Goal: Task Accomplishment & Management: Manage account settings

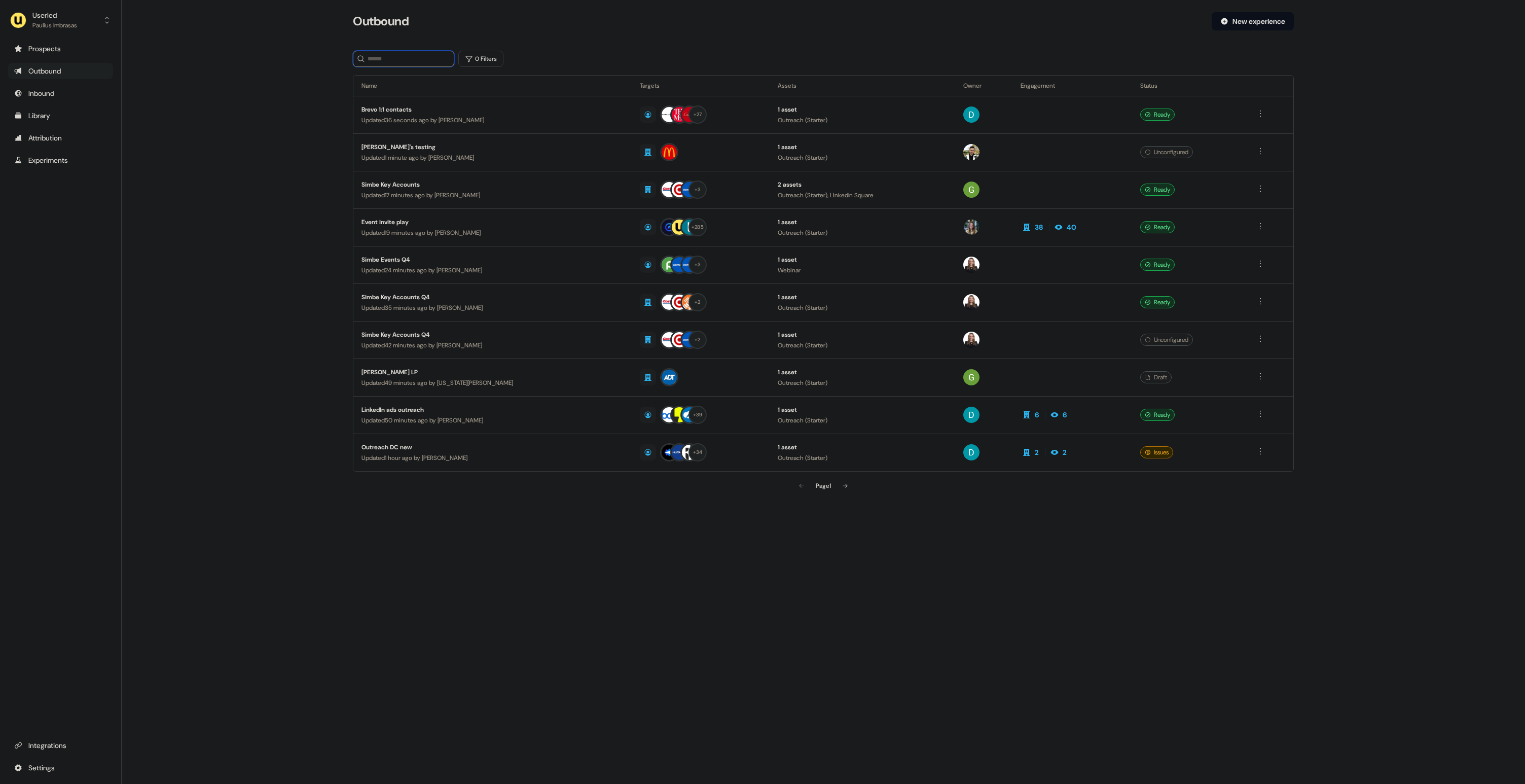
click at [397, 58] on input at bounding box center [404, 58] width 102 height 17
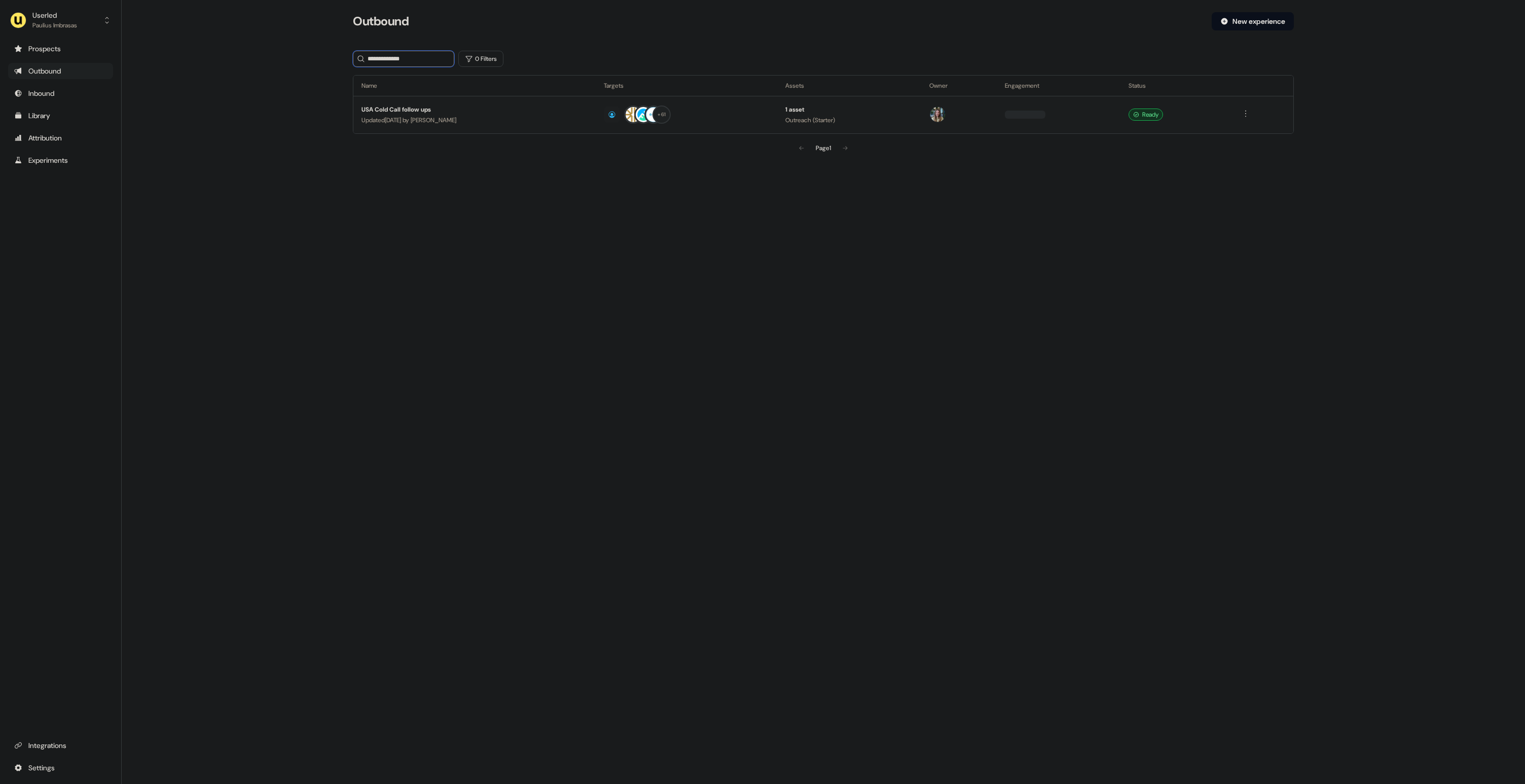
type input "**********"
click at [409, 106] on div "USA Cold Call follow ups" at bounding box center [474, 110] width 226 height 10
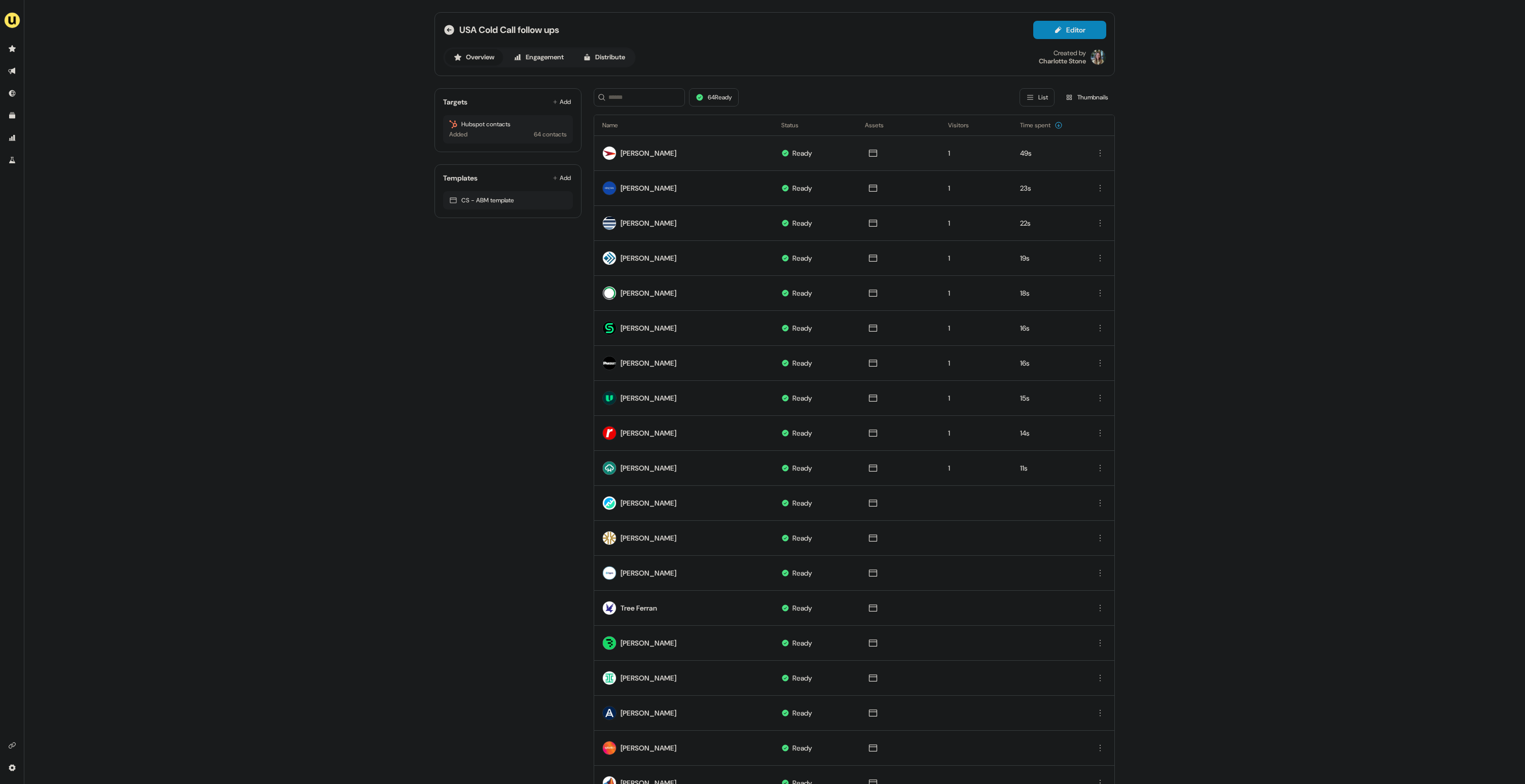
click at [675, 154] on td "Ryan Brant" at bounding box center [683, 153] width 179 height 35
click at [620, 154] on div "Ryan Brant" at bounding box center [648, 153] width 56 height 10
click at [634, 154] on div "Ryan Brant" at bounding box center [648, 153] width 56 height 10
click at [1092, 98] on button "Thumbnails" at bounding box center [1086, 97] width 56 height 18
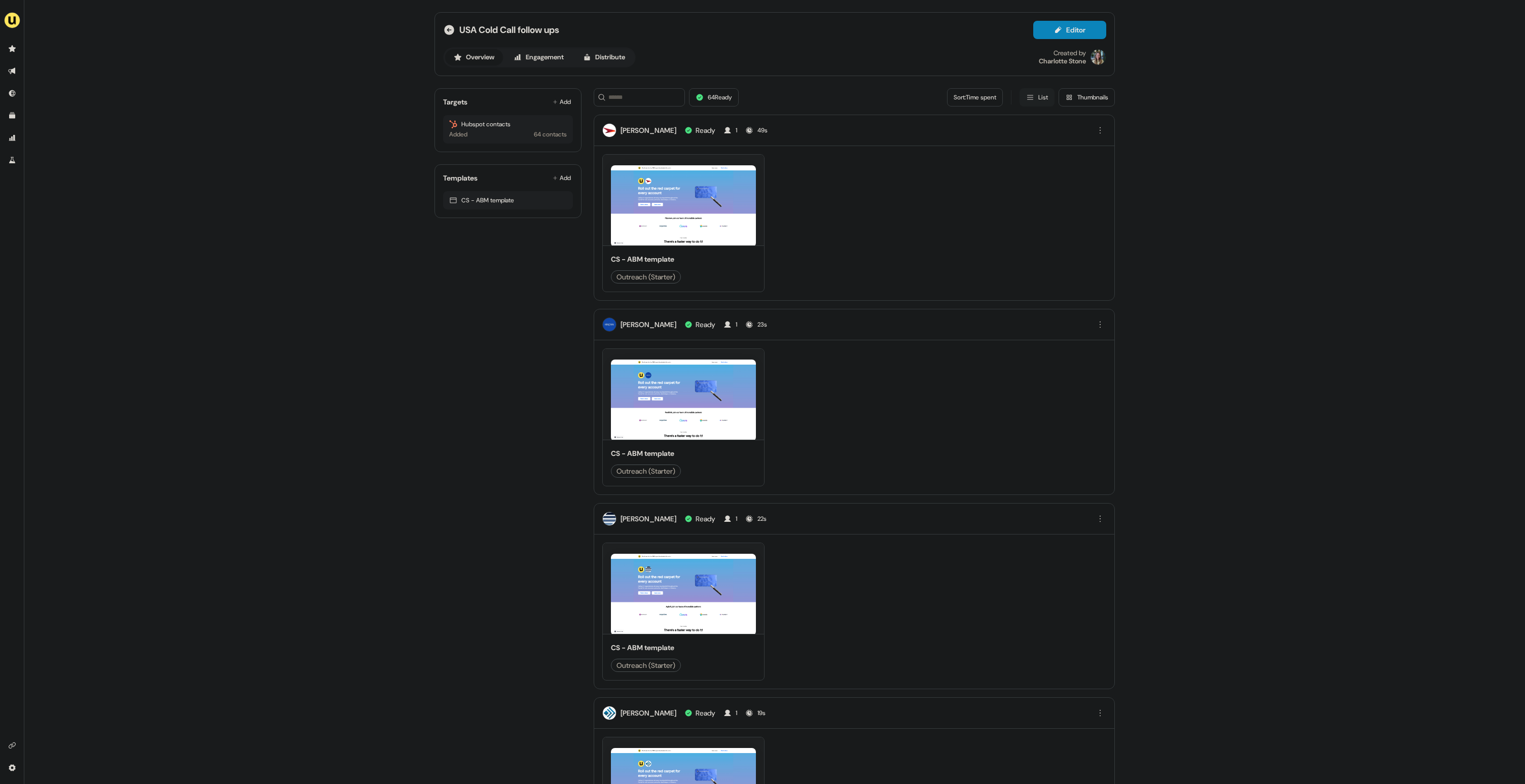
click at [1034, 97] on button "List" at bounding box center [1037, 97] width 35 height 18
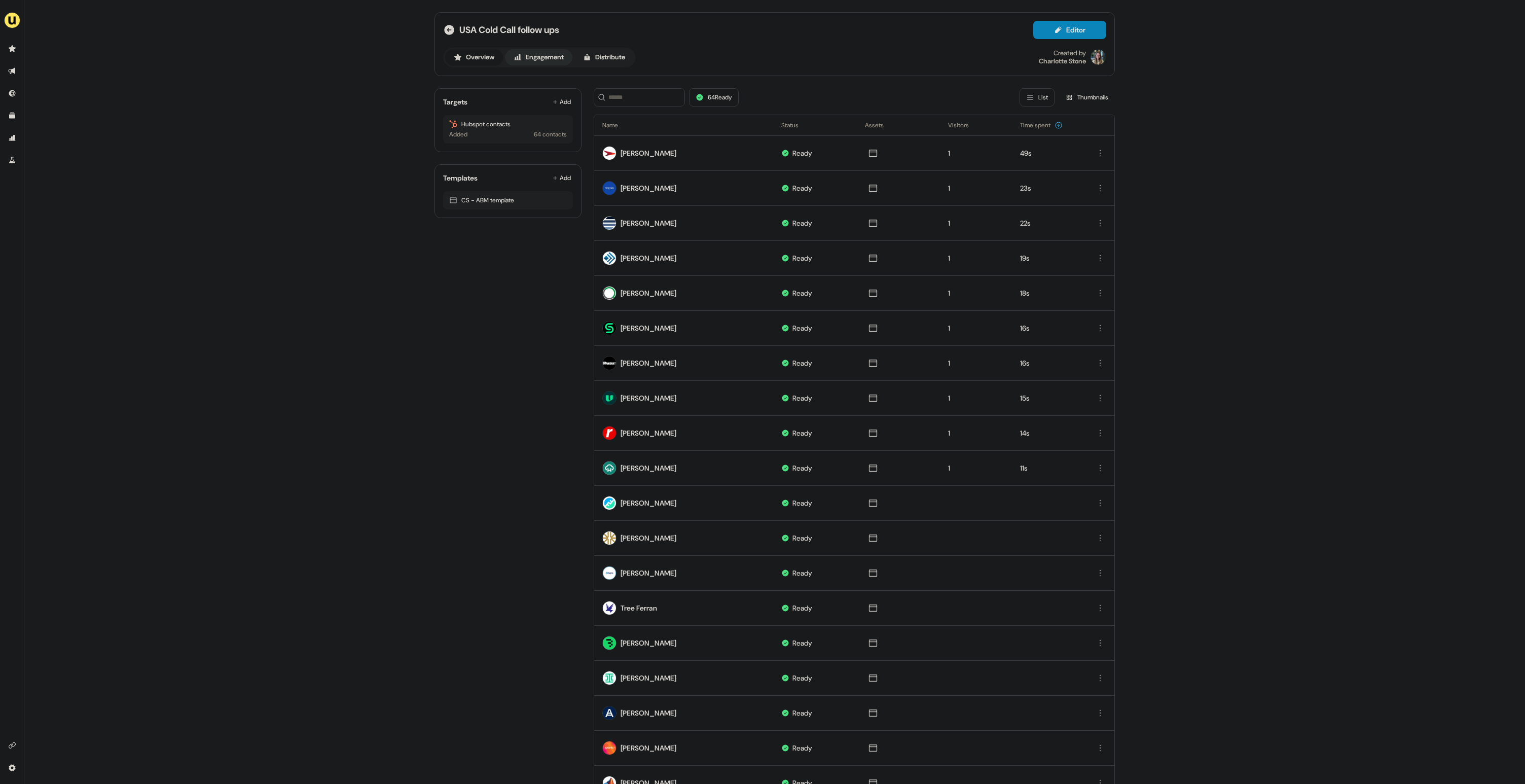
click at [539, 54] on button "Engagement" at bounding box center [539, 57] width 68 height 17
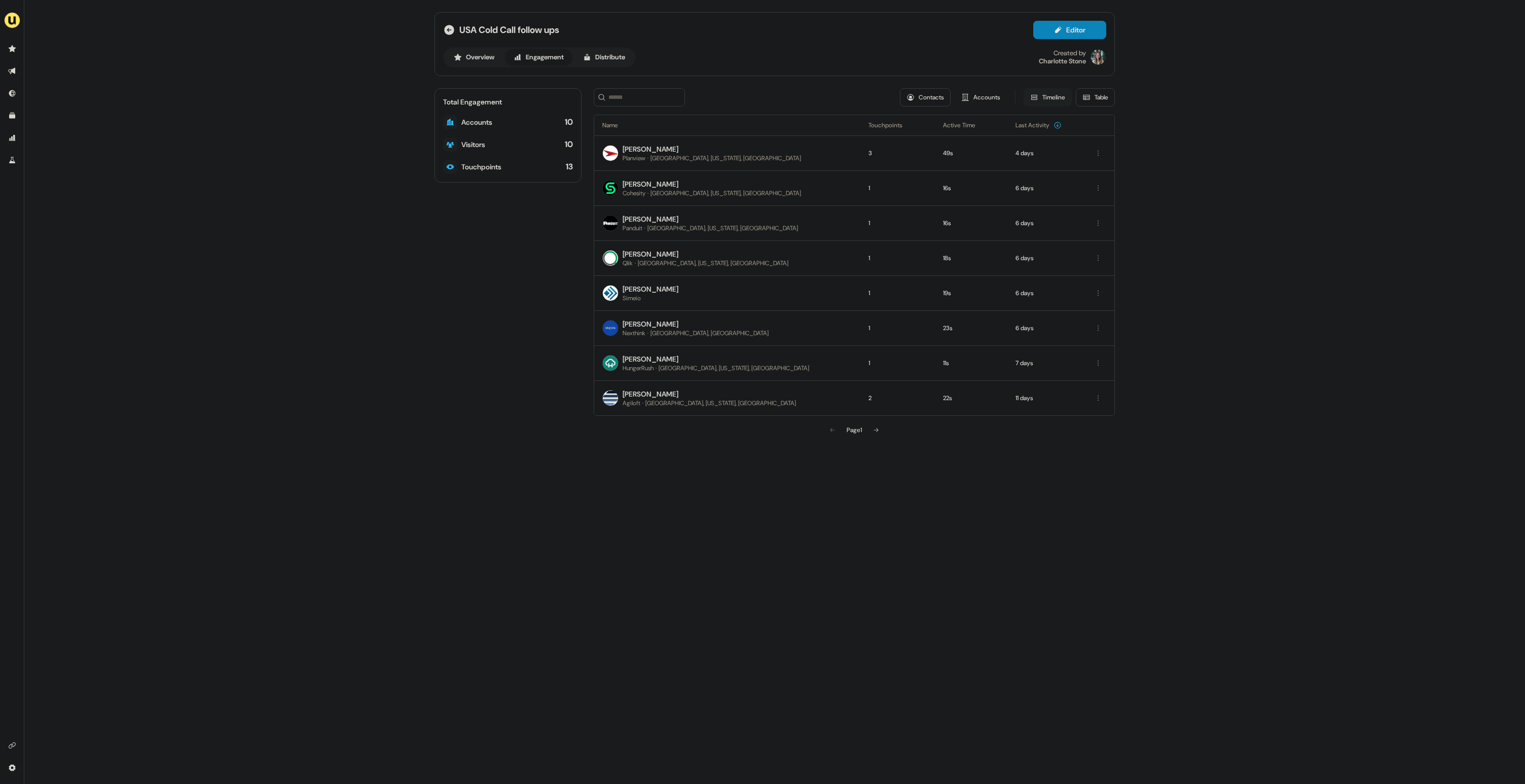
click at [1050, 98] on button "Timeline" at bounding box center [1047, 97] width 48 height 18
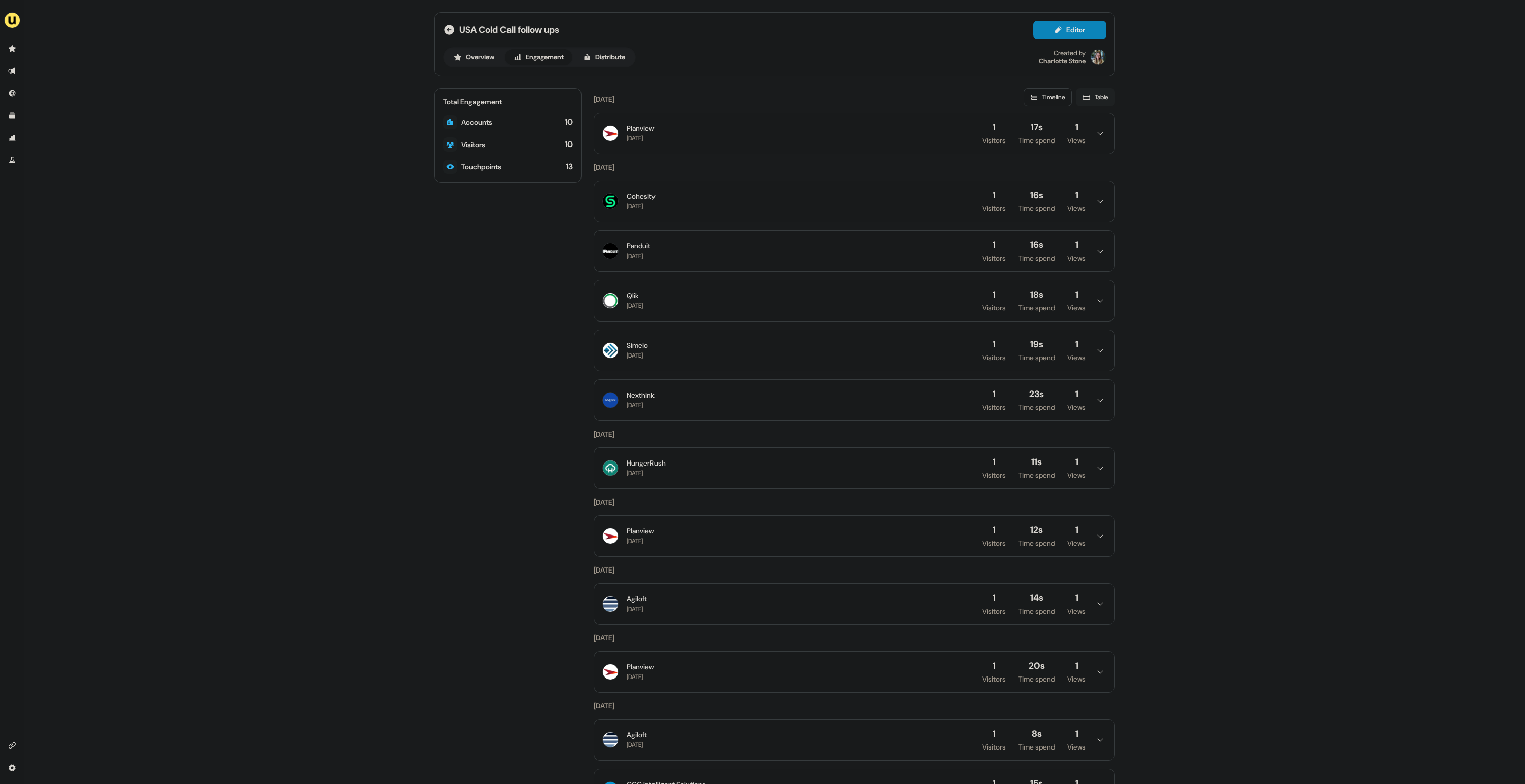
click at [1097, 93] on button "Table" at bounding box center [1095, 97] width 39 height 18
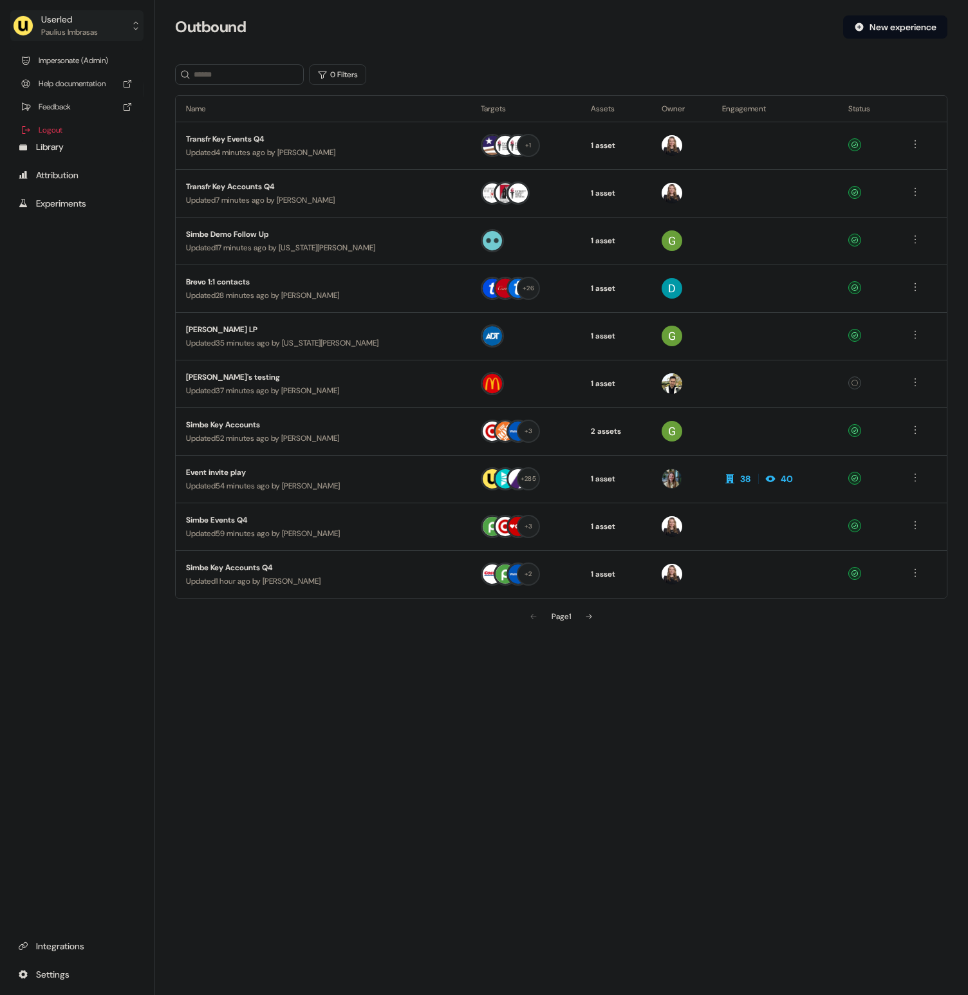
click at [98, 32] on div "Paulius Imbrasas" at bounding box center [69, 32] width 57 height 13
click at [82, 51] on div "Impersonate (Admin)" at bounding box center [76, 60] width 122 height 23
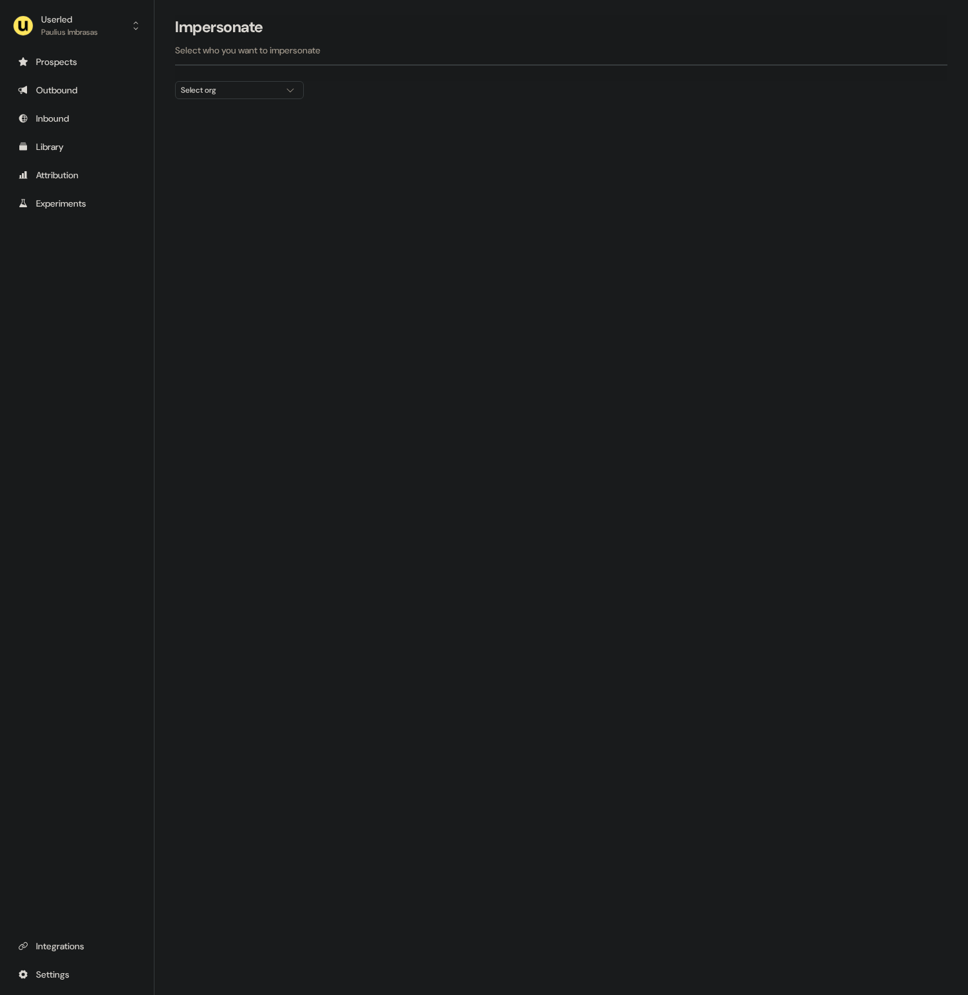
click at [225, 98] on button "Select org" at bounding box center [239, 90] width 129 height 18
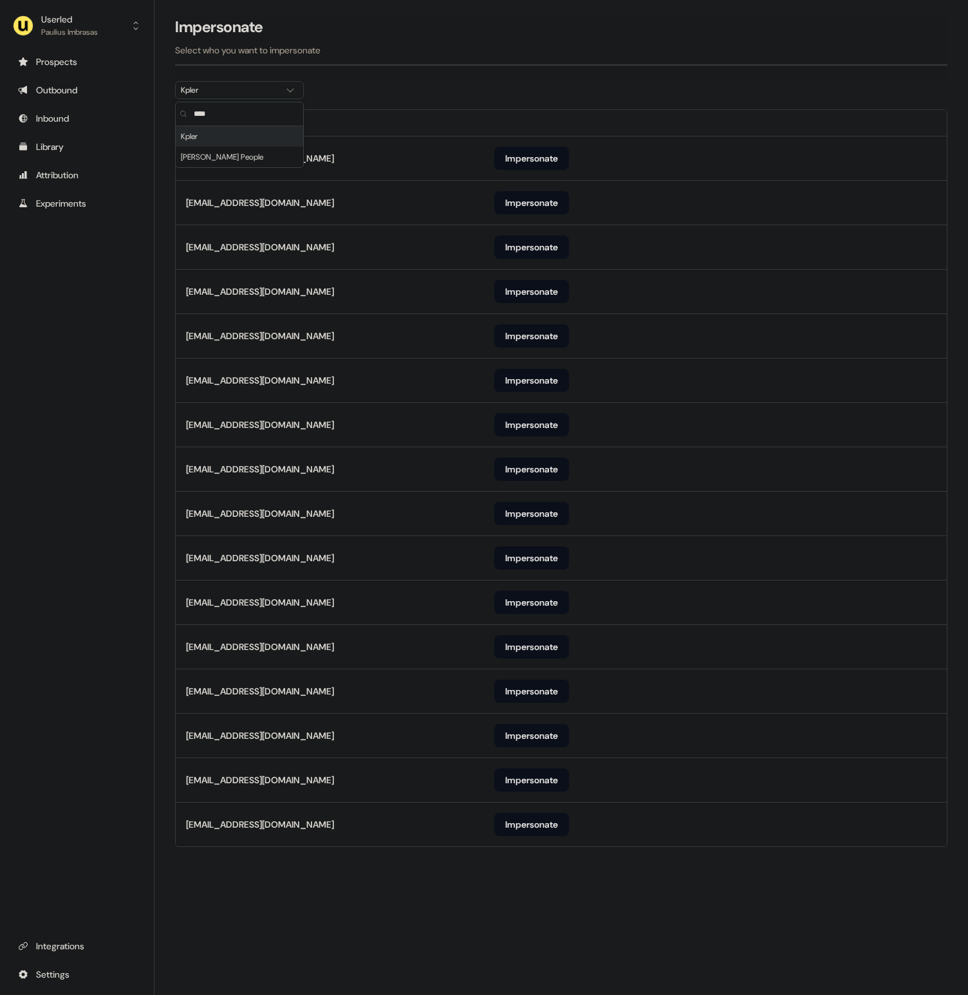
type input "****"
click at [567, 124] on th at bounding box center [715, 123] width 463 height 26
click at [517, 822] on button "Impersonate" at bounding box center [531, 824] width 75 height 23
